Goal: Entertainment & Leisure: Consume media (video, audio)

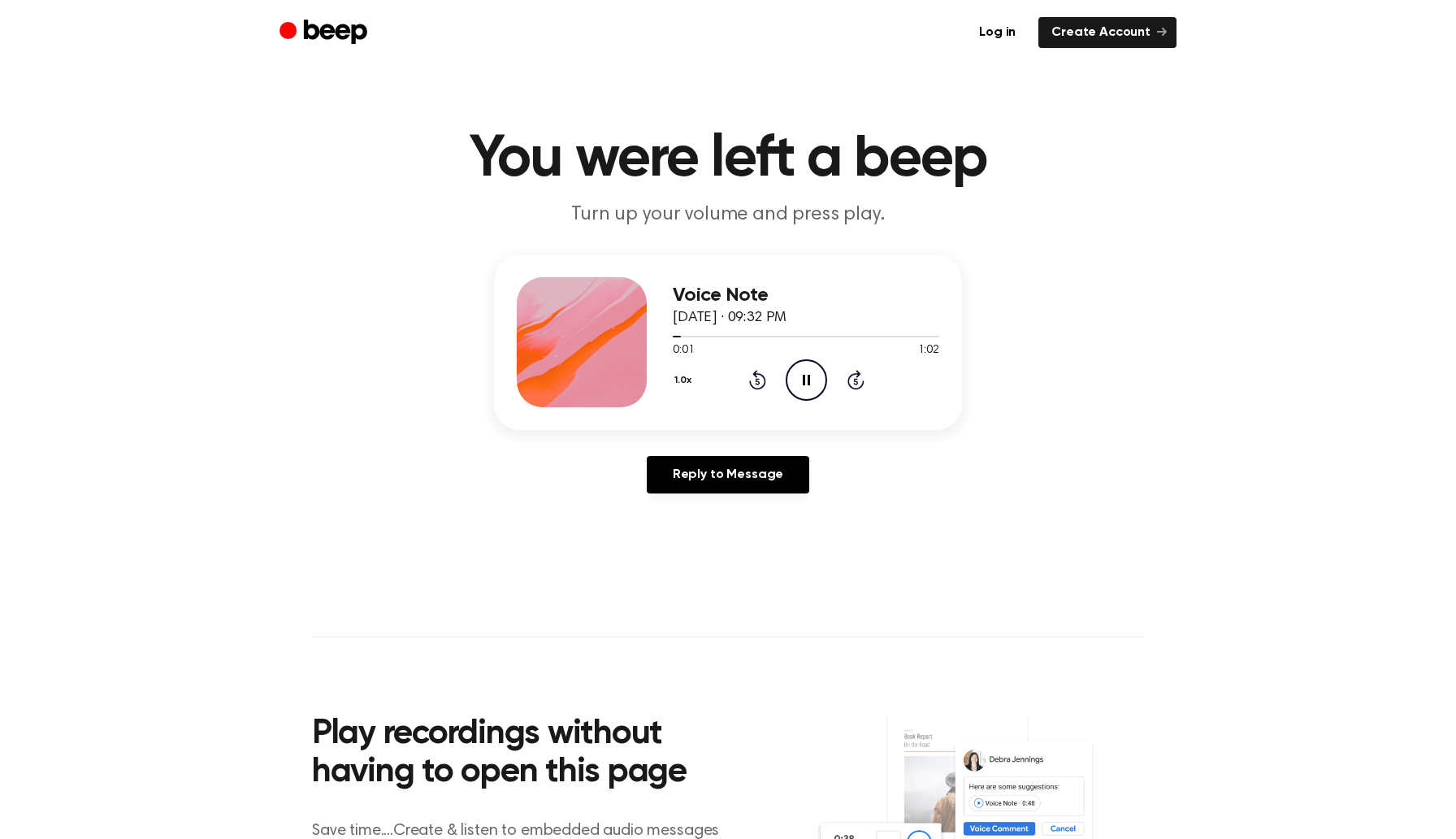
click at [682, 379] on button "1.0x" at bounding box center [686, 380] width 26 height 27
click at [709, 527] on li "1.5x" at bounding box center [704, 538] width 62 height 30
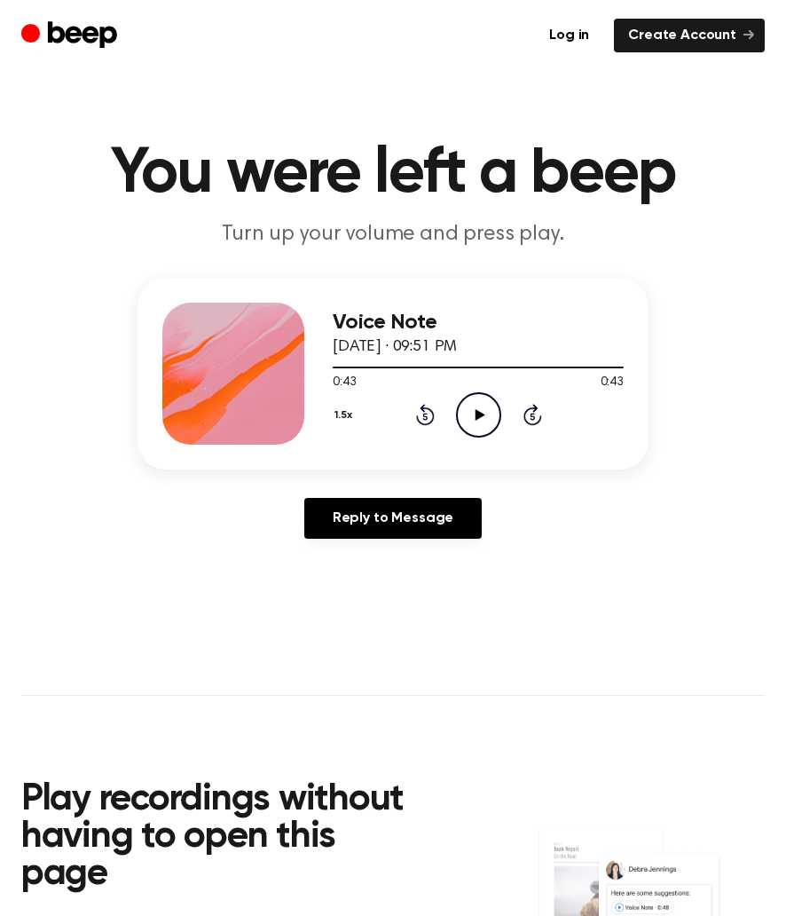
click at [465, 406] on icon "Play Audio" at bounding box center [478, 414] width 45 height 45
